Goal: Task Accomplishment & Management: Manage account settings

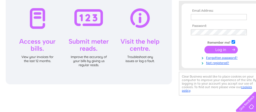
scroll to position [82, 0]
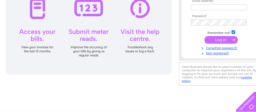
type input "[EMAIL_ADDRESS][DOMAIN_NAME]"
click at [217, 40] on input "submit" at bounding box center [221, 40] width 33 height 8
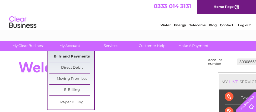
click at [68, 56] on link "Bills and Payments" at bounding box center [71, 56] width 45 height 11
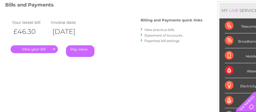
scroll to position [82, 0]
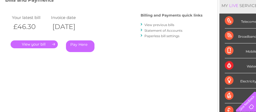
click at [156, 26] on link "View previous bills" at bounding box center [160, 25] width 30 height 4
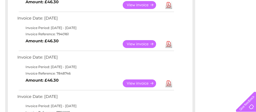
scroll to position [163, 0]
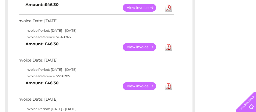
click at [139, 48] on link "View" at bounding box center [143, 47] width 40 height 8
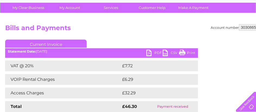
scroll to position [54, 0]
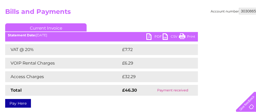
click at [156, 36] on link "PDF" at bounding box center [155, 37] width 16 height 8
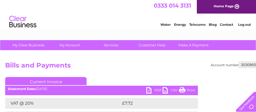
scroll to position [0, 0]
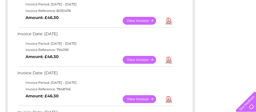
scroll to position [82, 0]
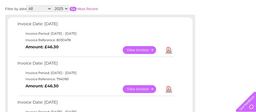
click at [139, 49] on link "View" at bounding box center [143, 50] width 40 height 8
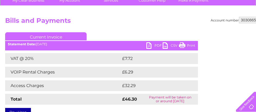
scroll to position [54, 0]
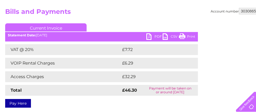
click at [156, 34] on link "PDF" at bounding box center [155, 37] width 16 height 8
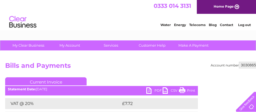
scroll to position [0, 0]
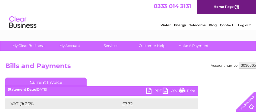
click at [245, 25] on link "Log out" at bounding box center [244, 25] width 13 height 4
